Goal: Find contact information: Find contact information

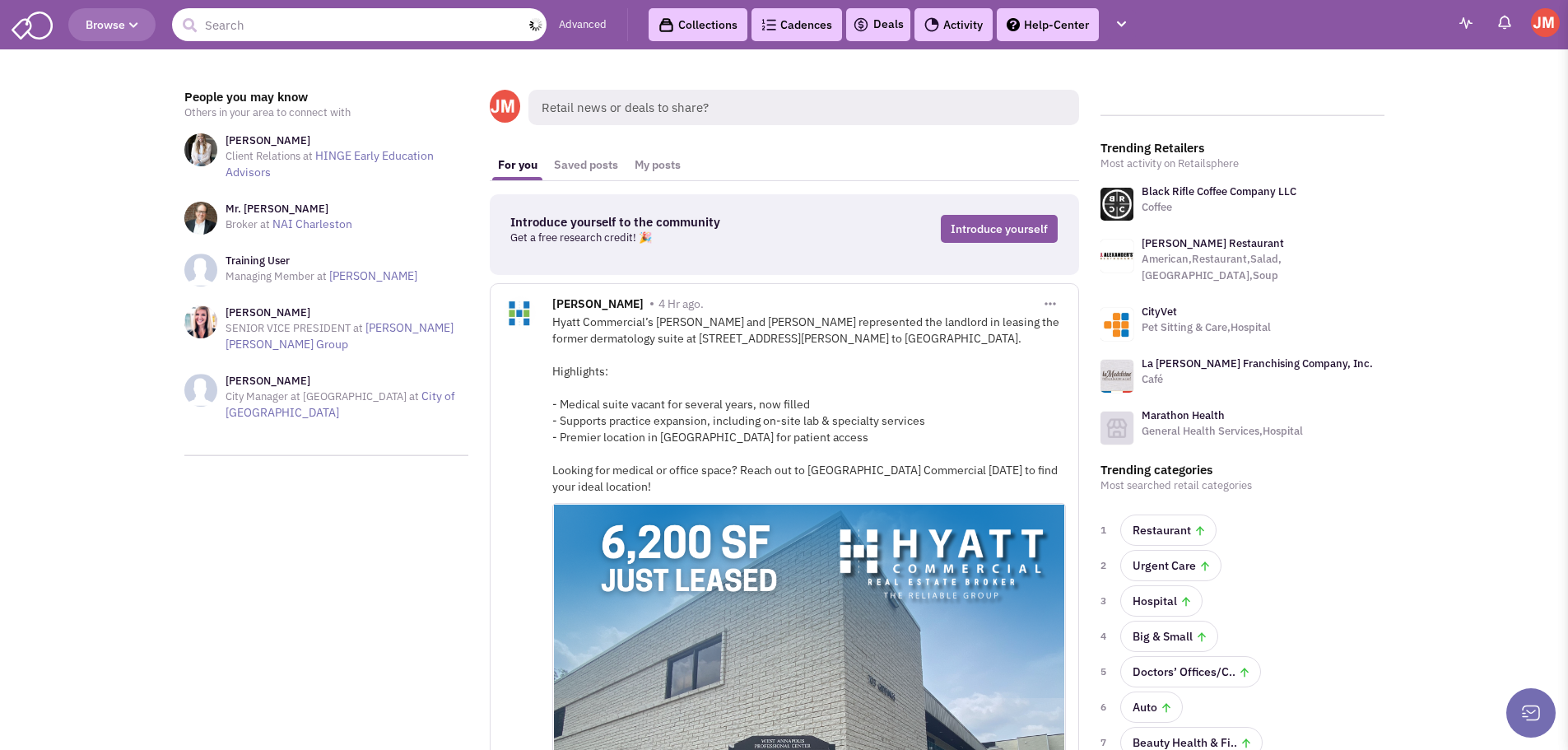
click at [309, 18] on input "text" at bounding box center [359, 24] width 374 height 33
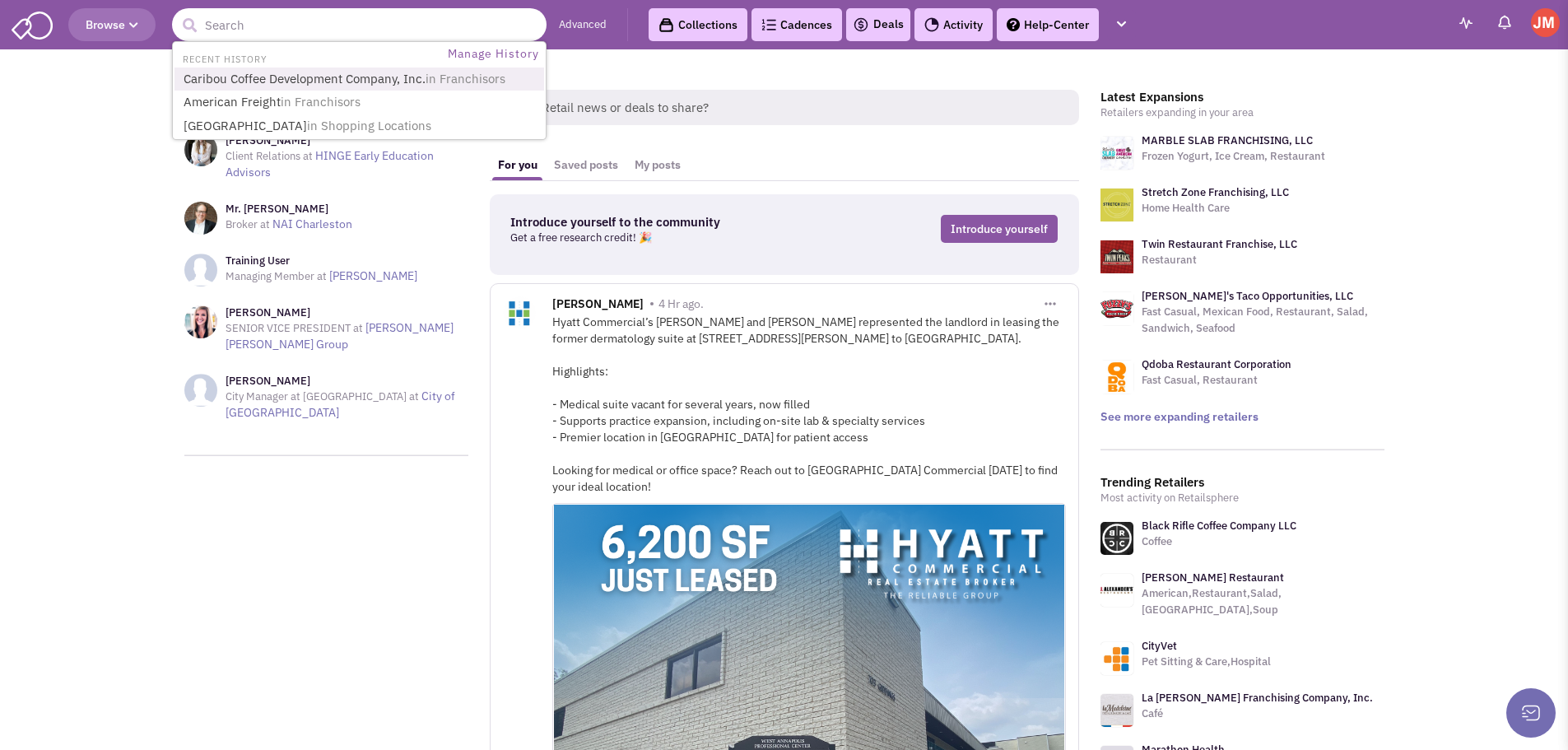
click at [310, 71] on link "Caribou Coffee Development Company, Inc. in Franchisors" at bounding box center [361, 80] width 365 height 23
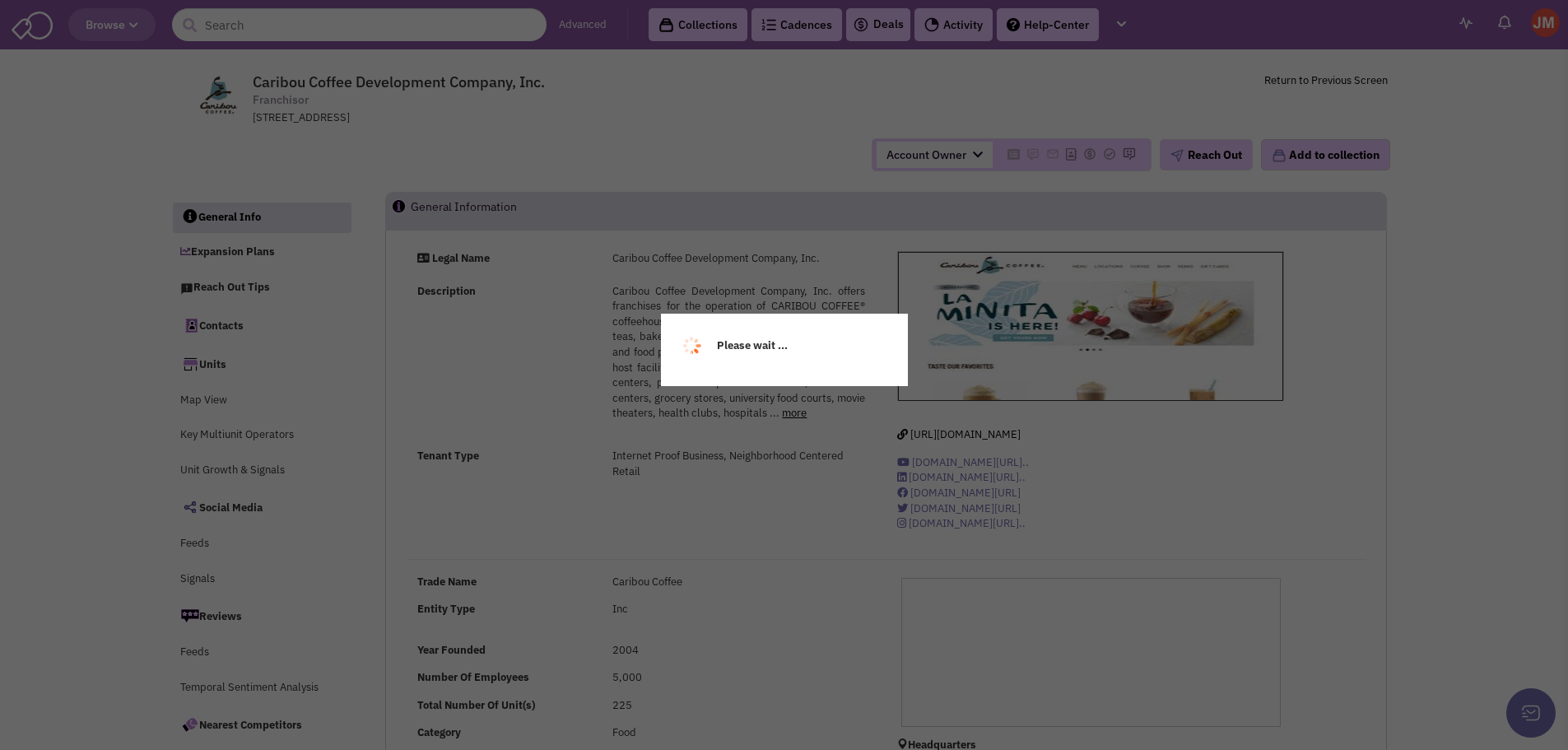
select select
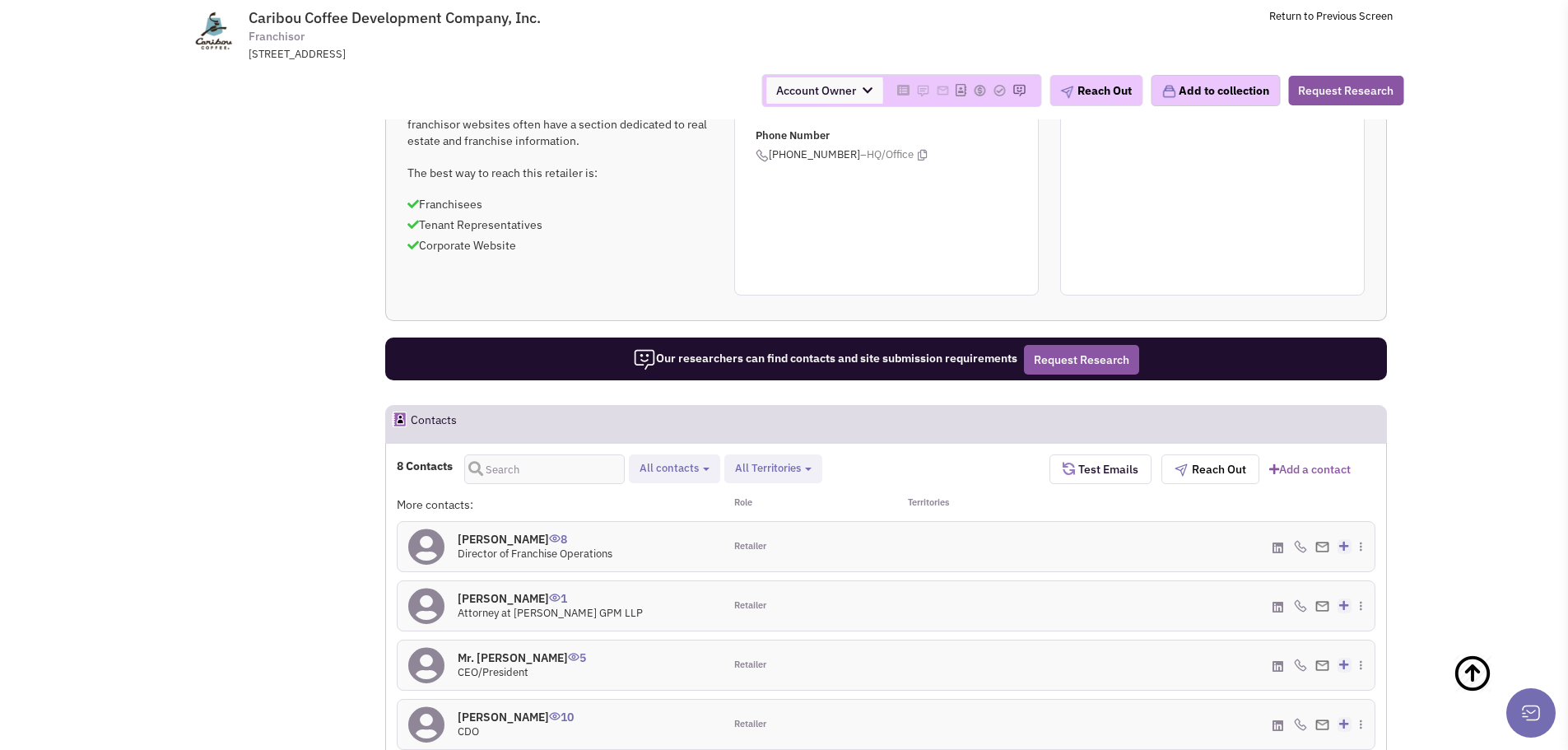
scroll to position [1190, 0]
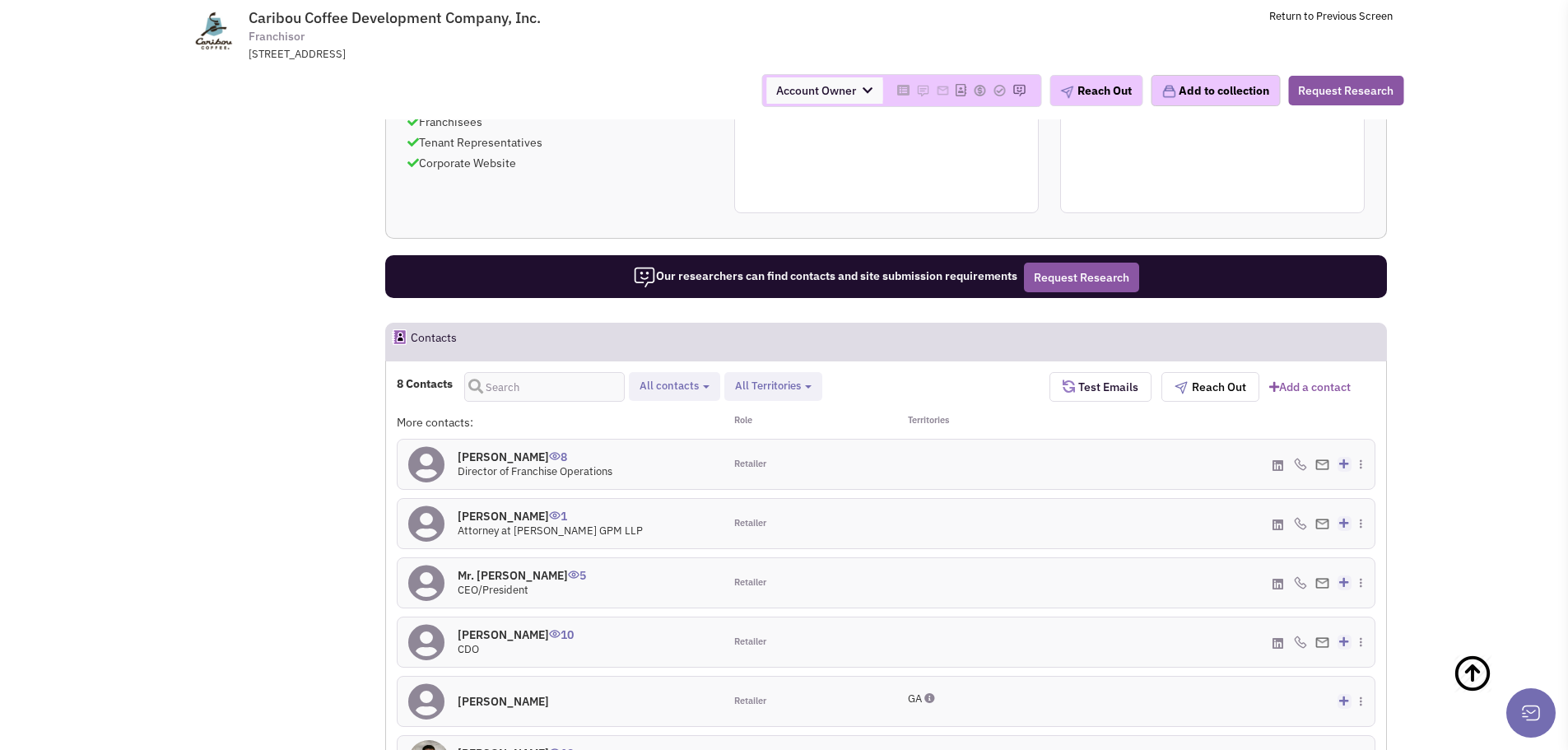
click at [807, 386] on b "button" at bounding box center [808, 388] width 7 height 4
click at [803, 383] on button "All Territories" at bounding box center [773, 387] width 87 height 17
click at [701, 385] on button "All contacts" at bounding box center [674, 387] width 80 height 17
click at [653, 473] on span at bounding box center [654, 477] width 11 height 11
click at [652, 473] on input "Site selection decision makers" at bounding box center [652, 473] width 0 height 0
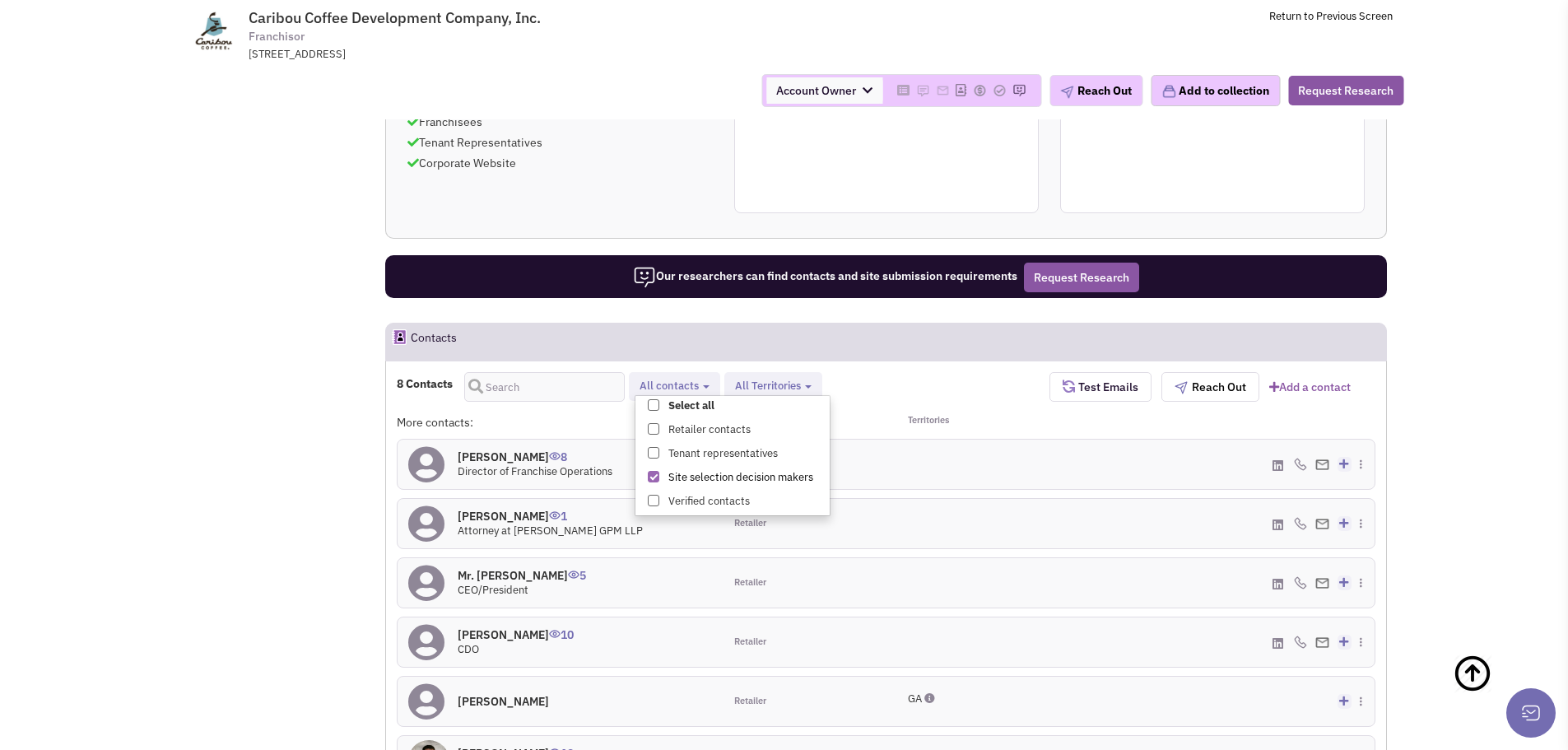
select select "4"
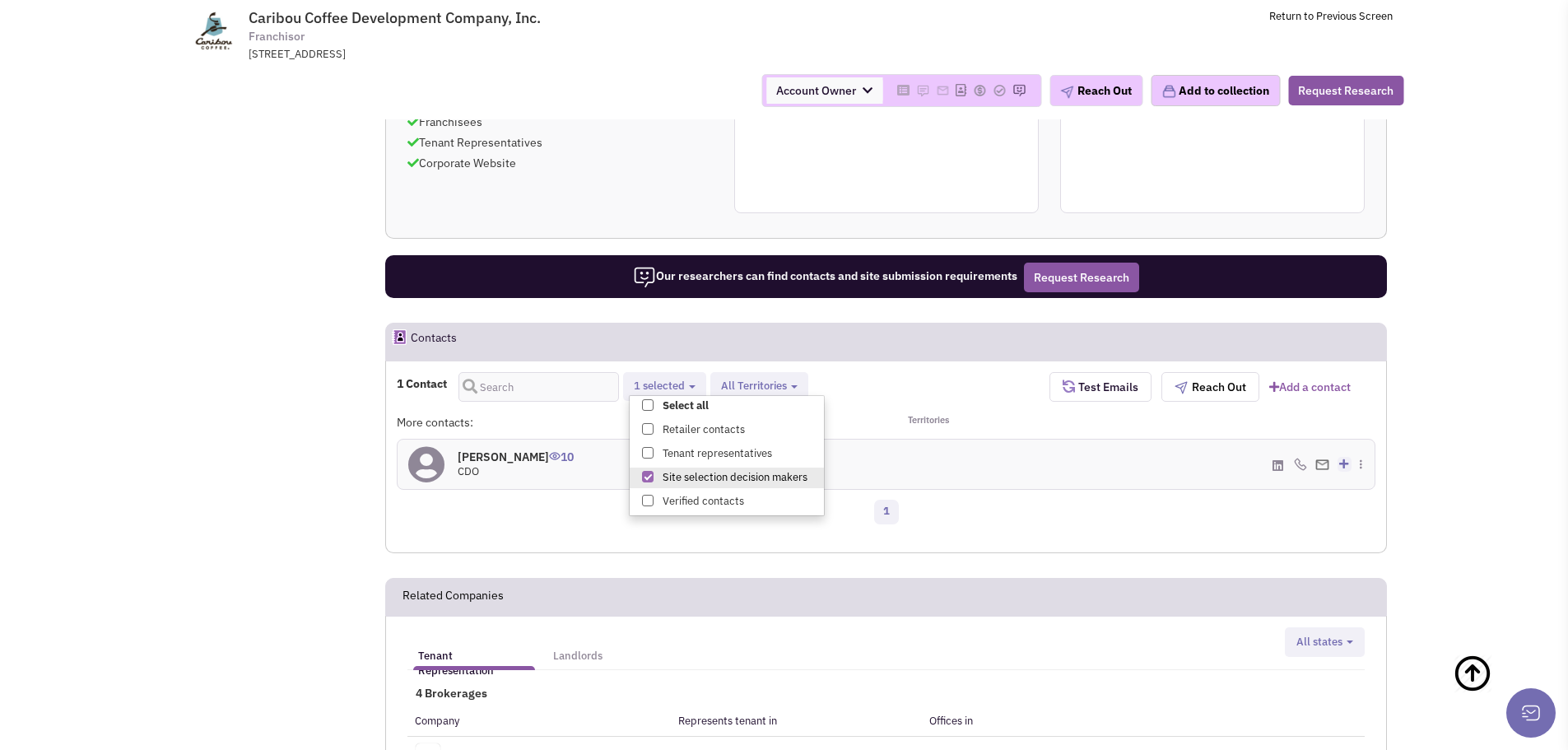
click at [550, 511] on div "1" at bounding box center [885, 514] width 1000 height 33
click at [508, 457] on h4 "[PERSON_NAME] 10" at bounding box center [515, 457] width 116 height 15
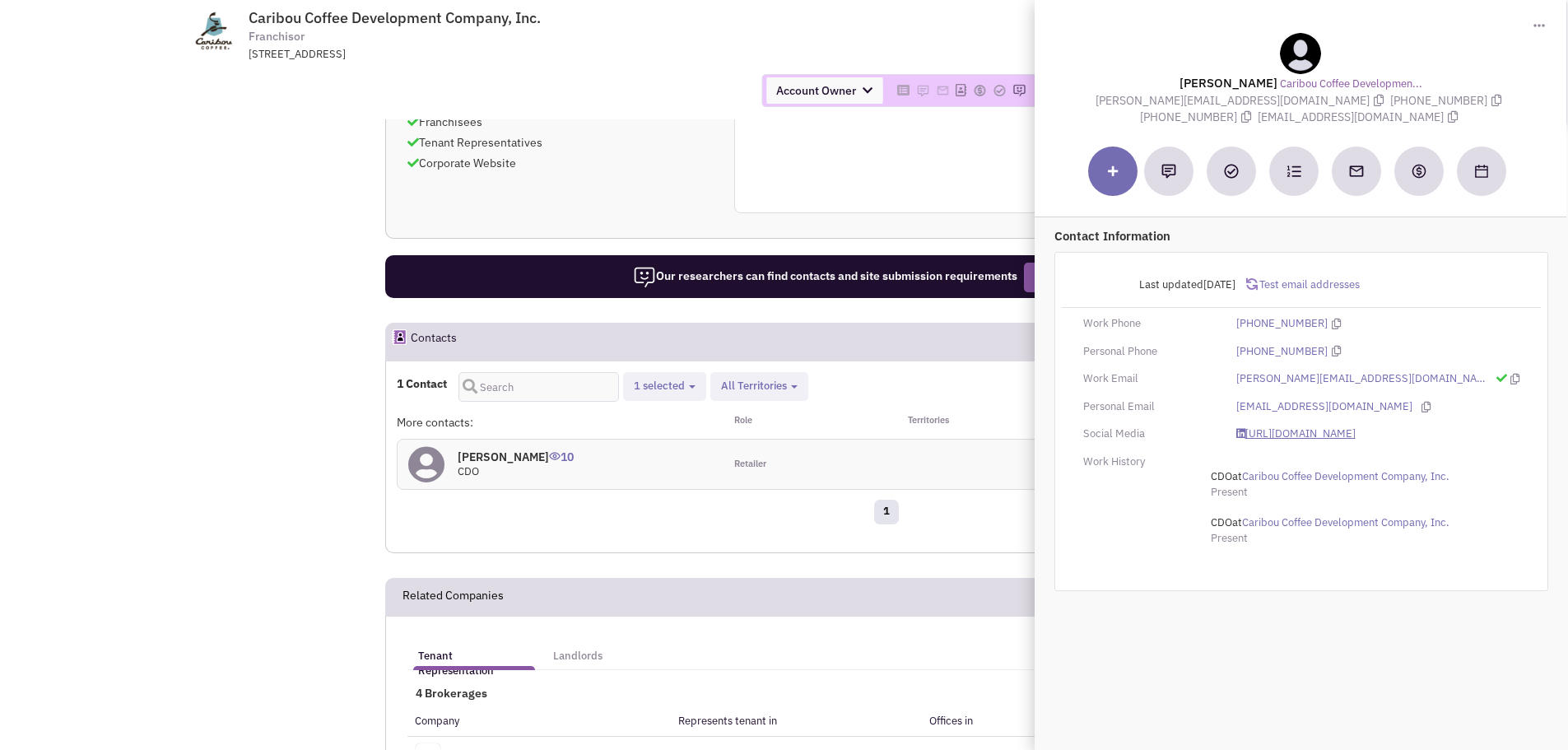
click at [1355, 427] on link "[URL][DOMAIN_NAME]" at bounding box center [1295, 434] width 119 height 16
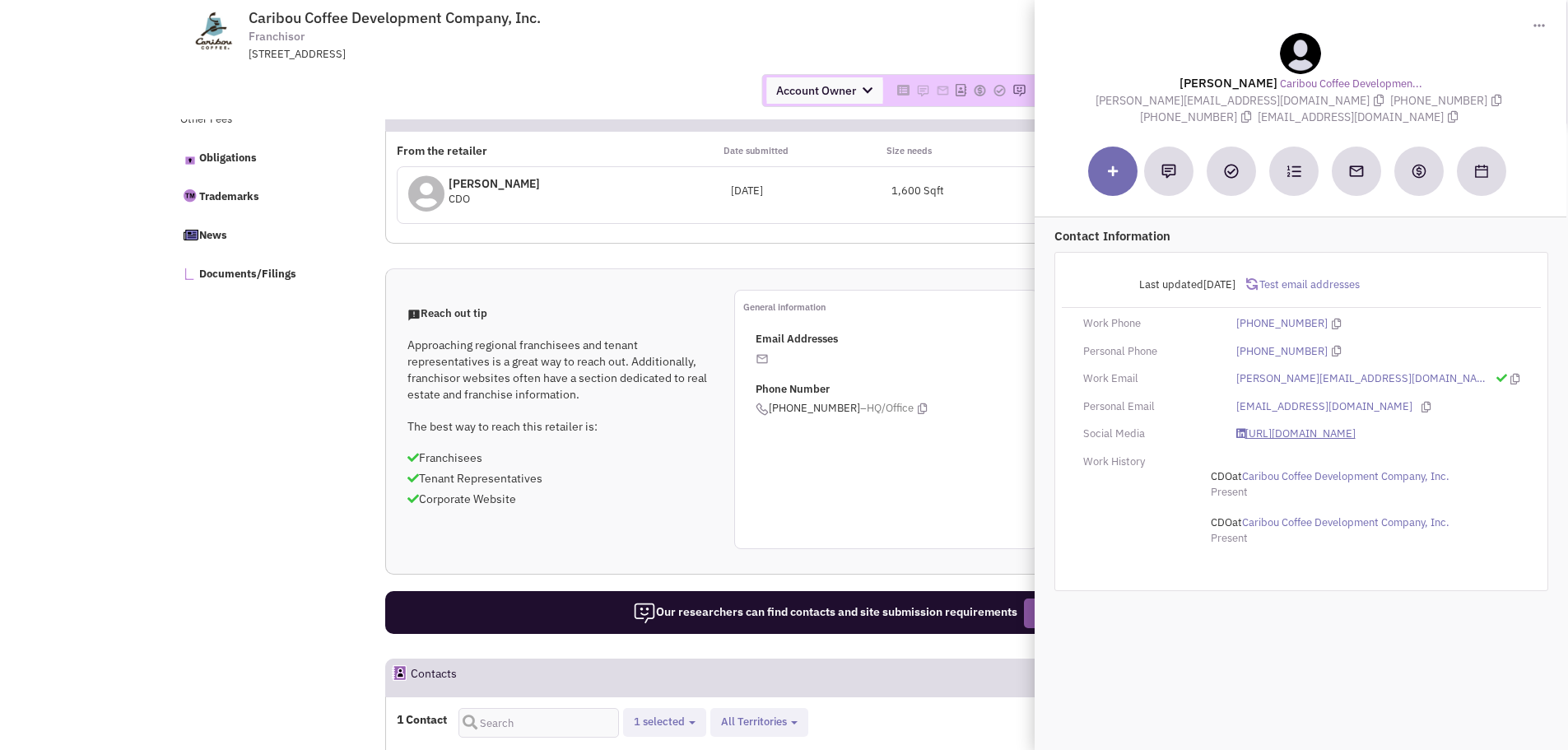
scroll to position [776, 0]
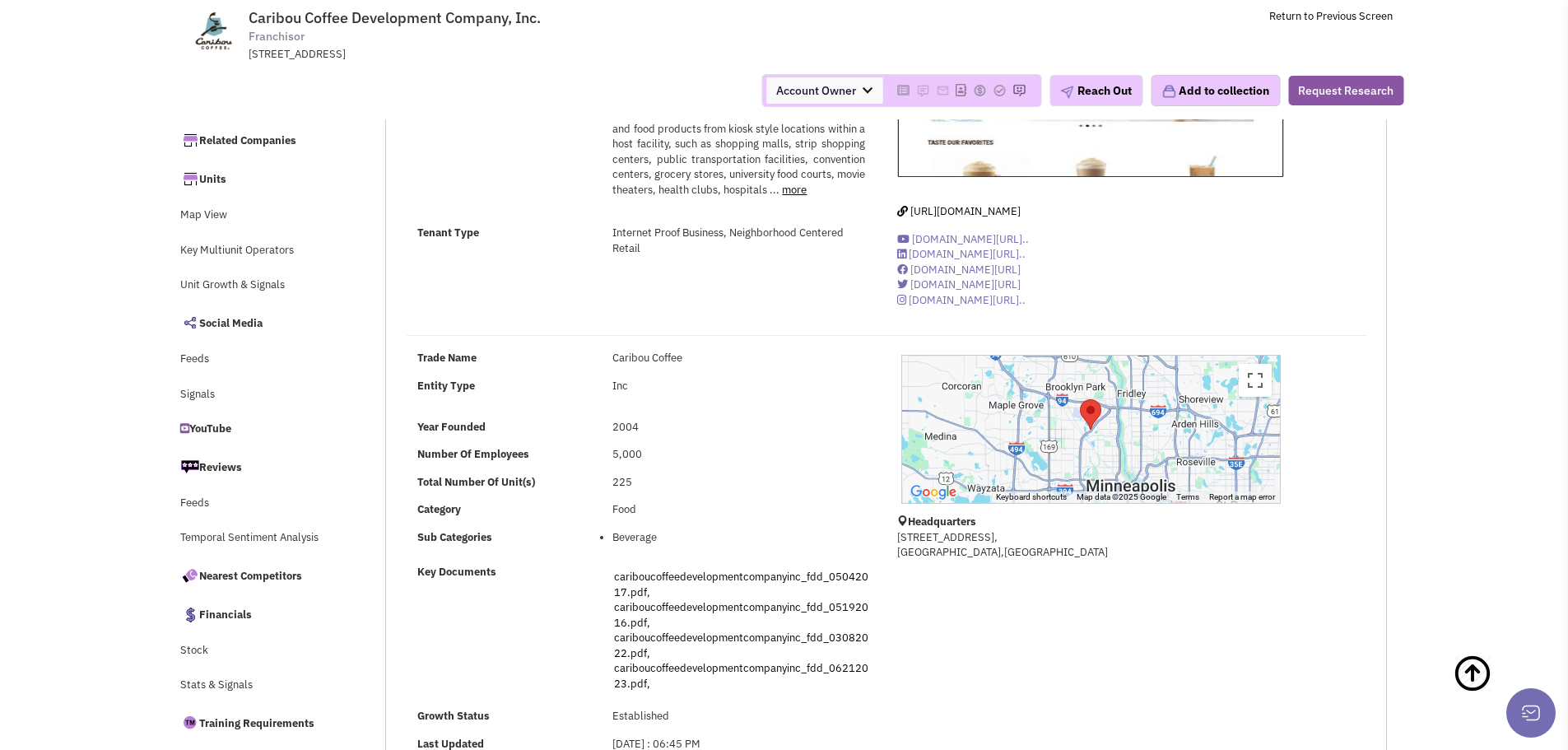
scroll to position [0, 0]
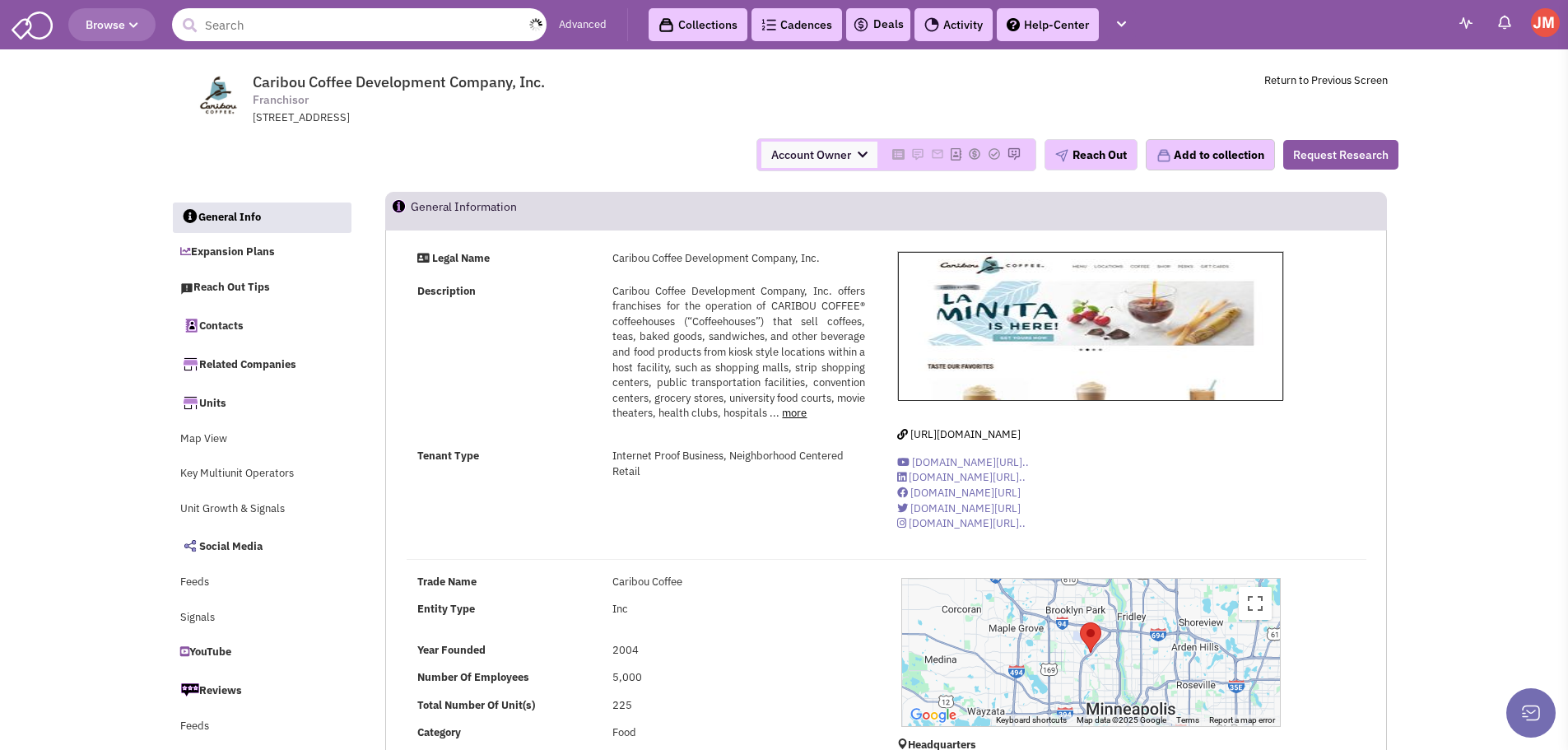
click at [286, 30] on input "text" at bounding box center [359, 24] width 374 height 33
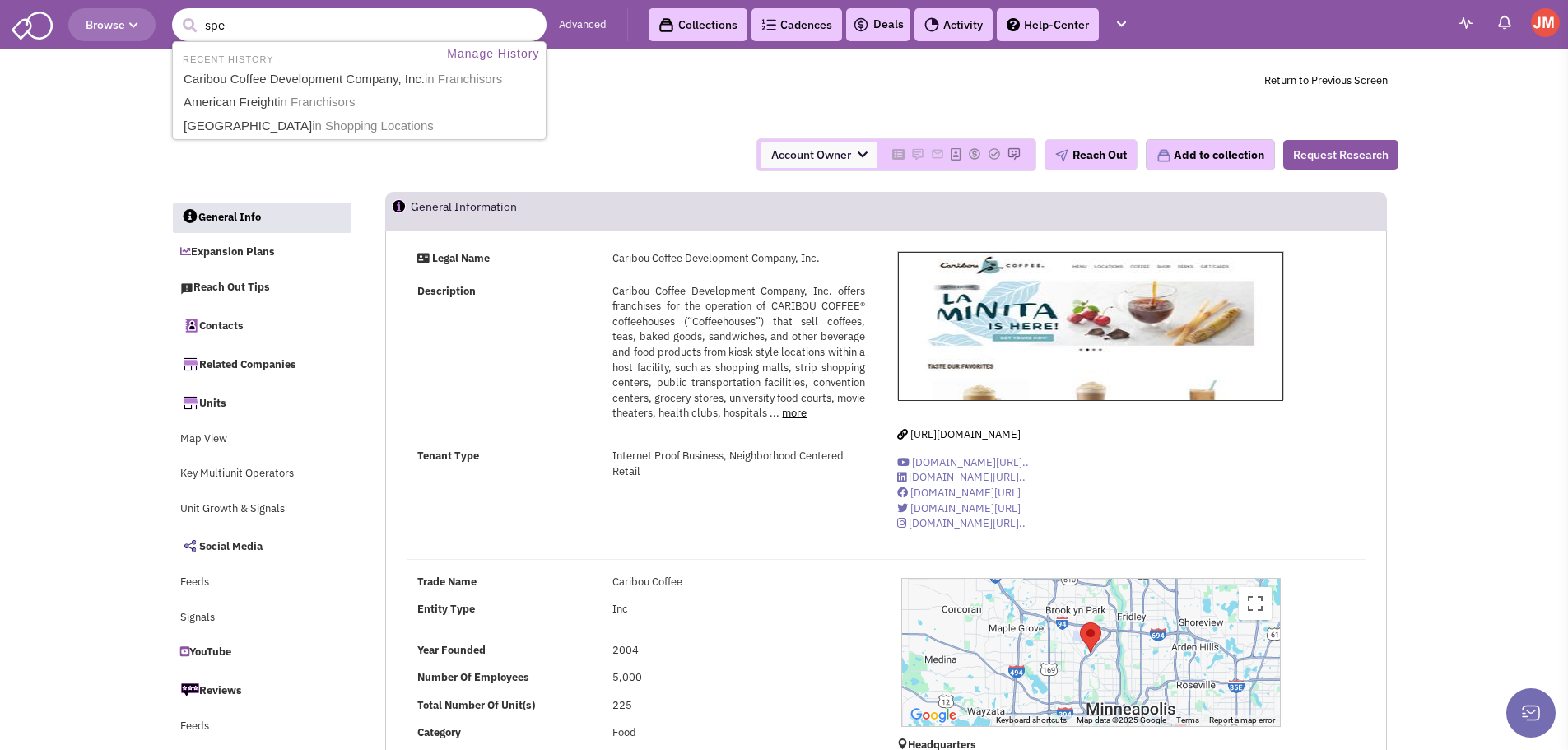
type input "spen"
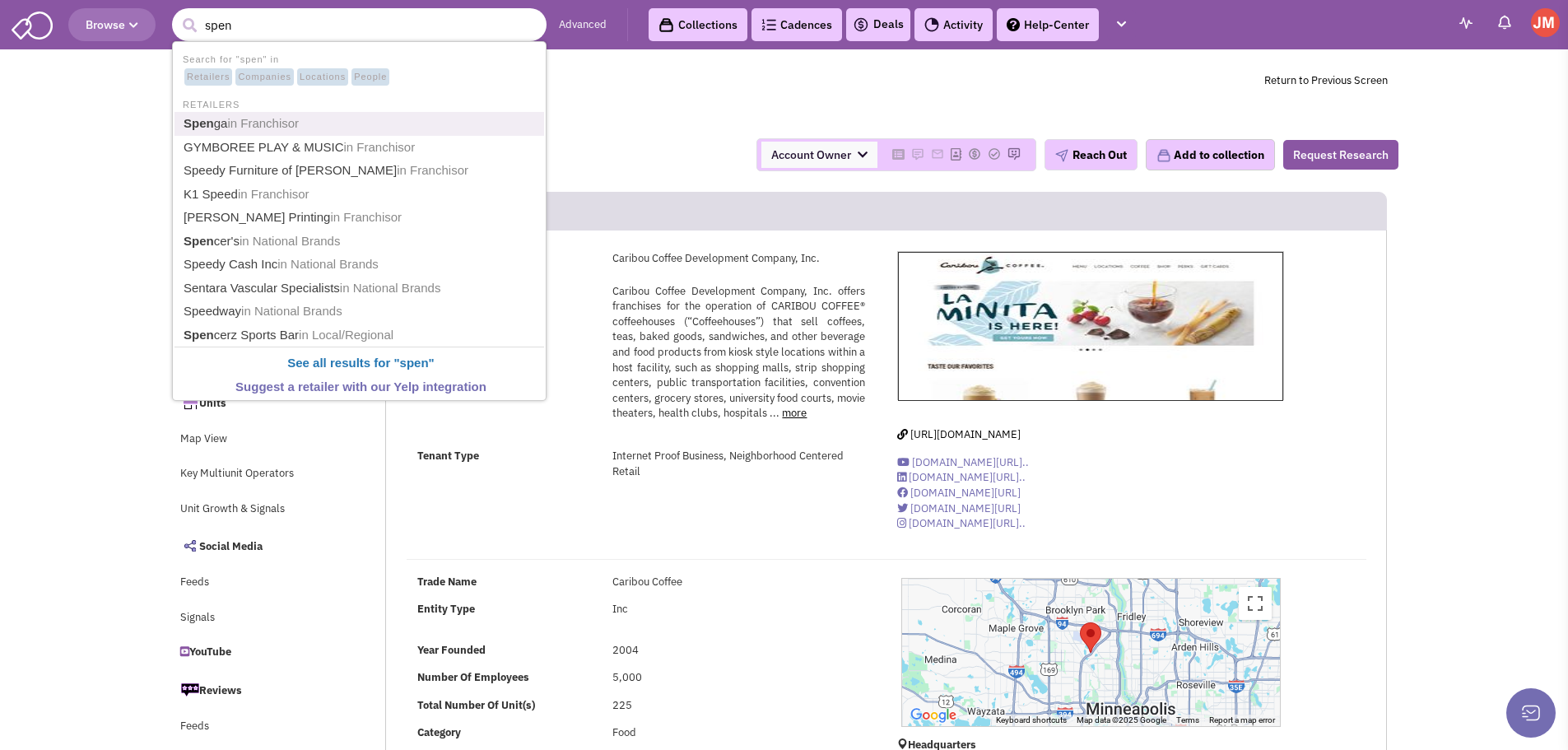
click at [254, 134] on link "Spen ga in Franchisor" at bounding box center [361, 124] width 365 height 23
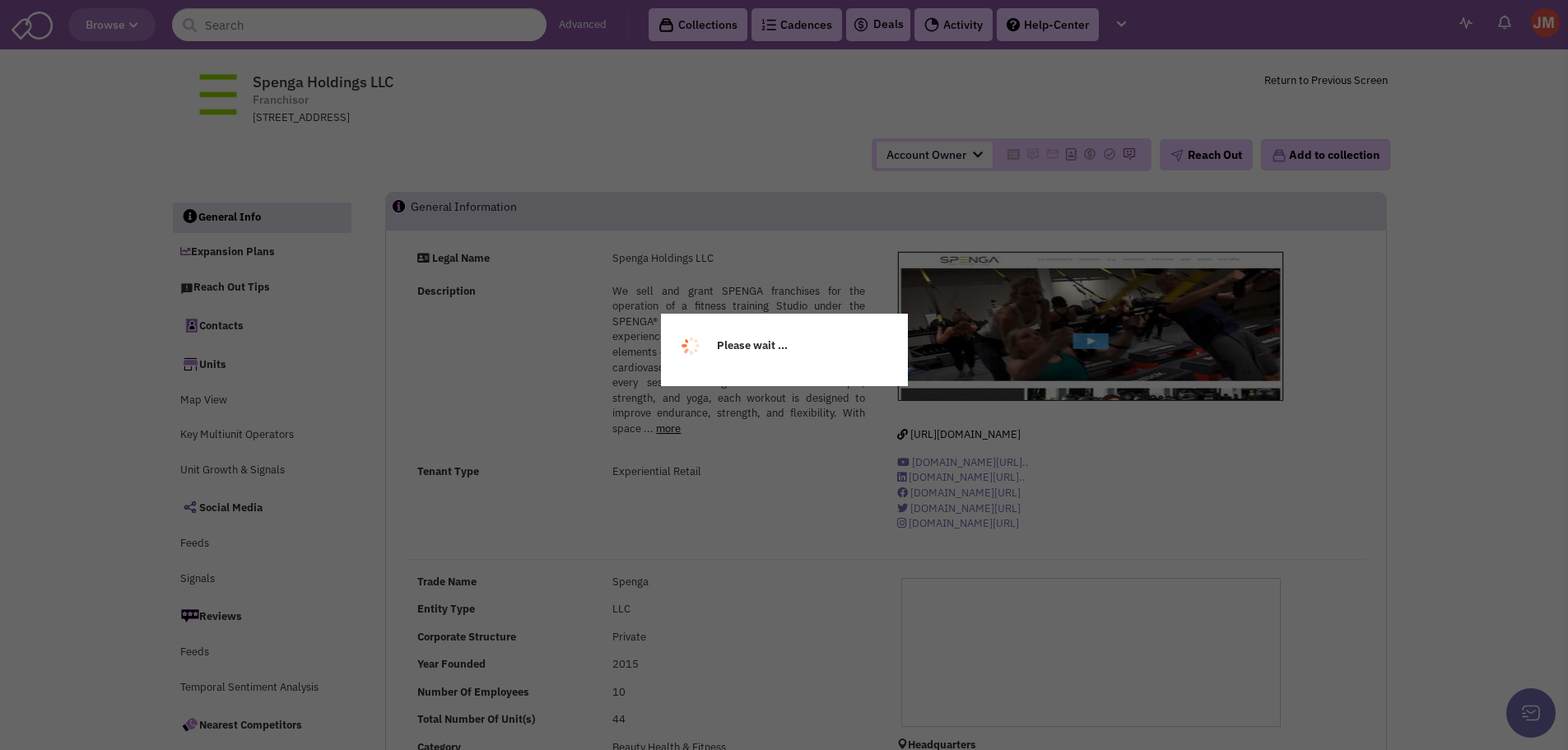
select select
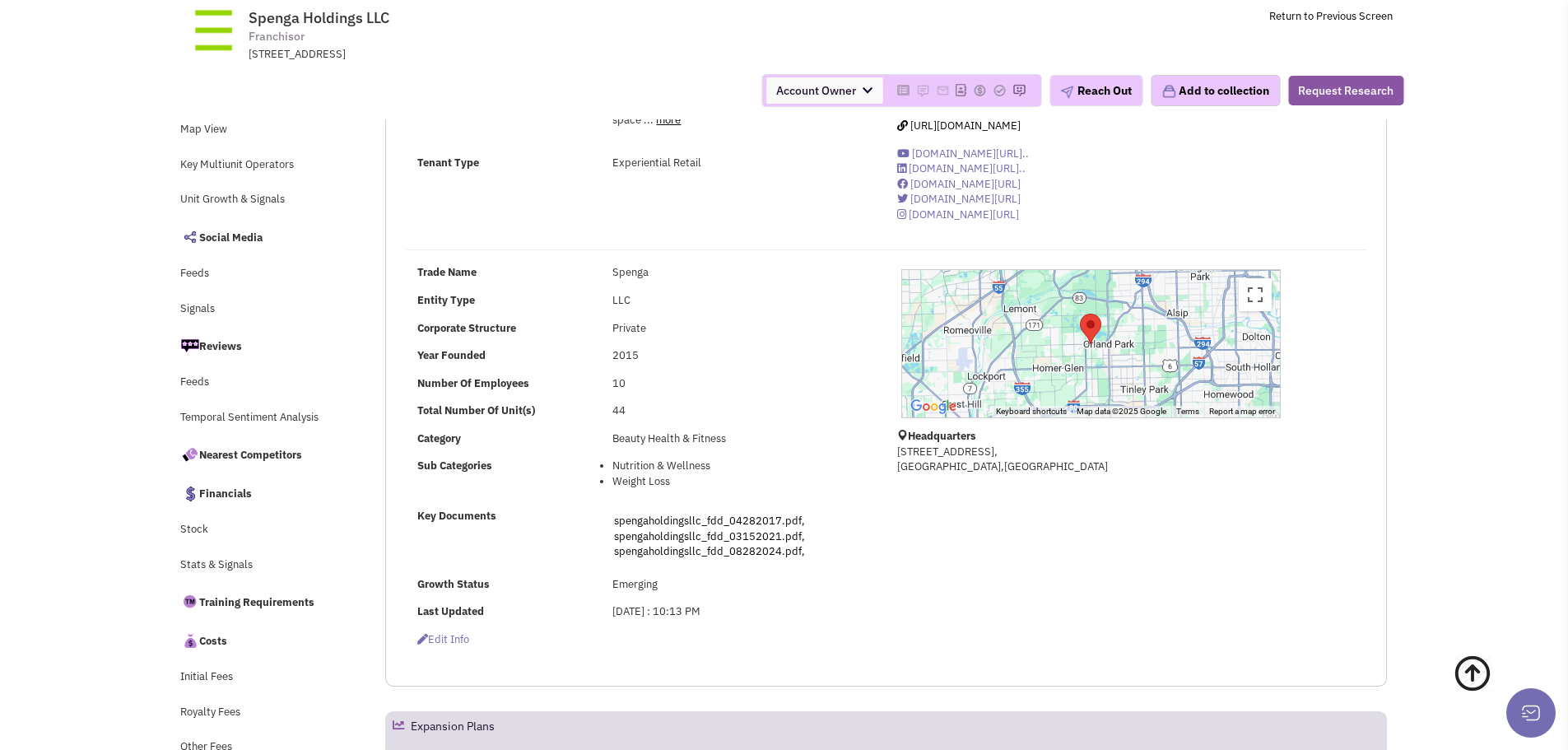
scroll to position [247, 0]
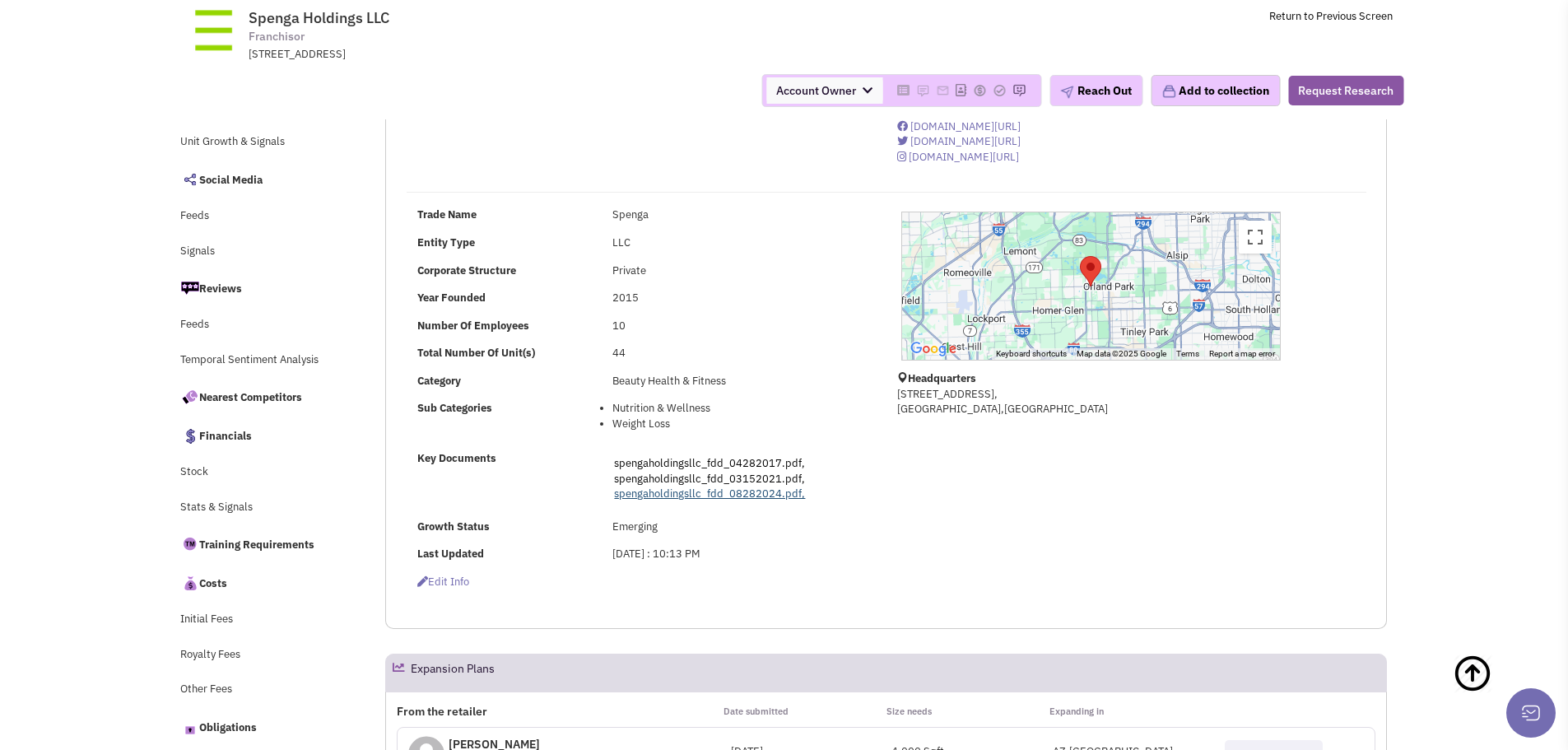
click at [730, 495] on link "spengaholdingsllc_fdd_08282024.pdf," at bounding box center [709, 493] width 191 height 14
